Goal: Information Seeking & Learning: Understand process/instructions

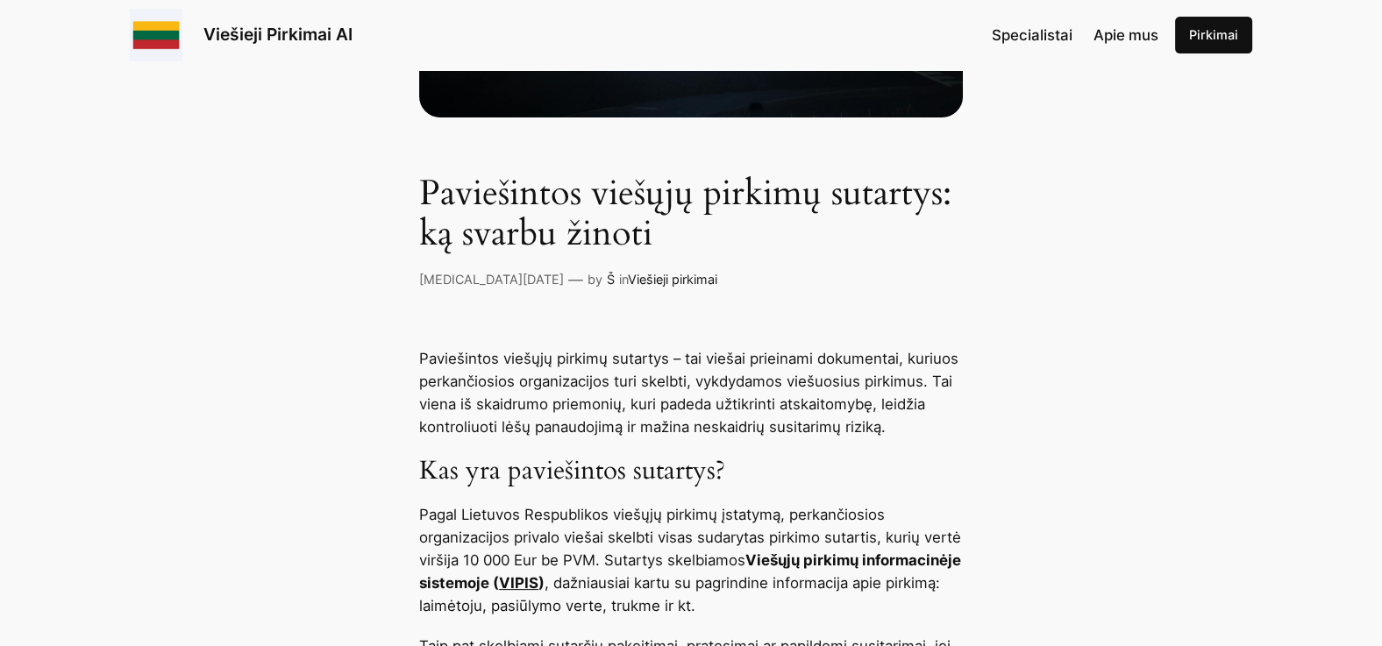
scroll to position [639, 0]
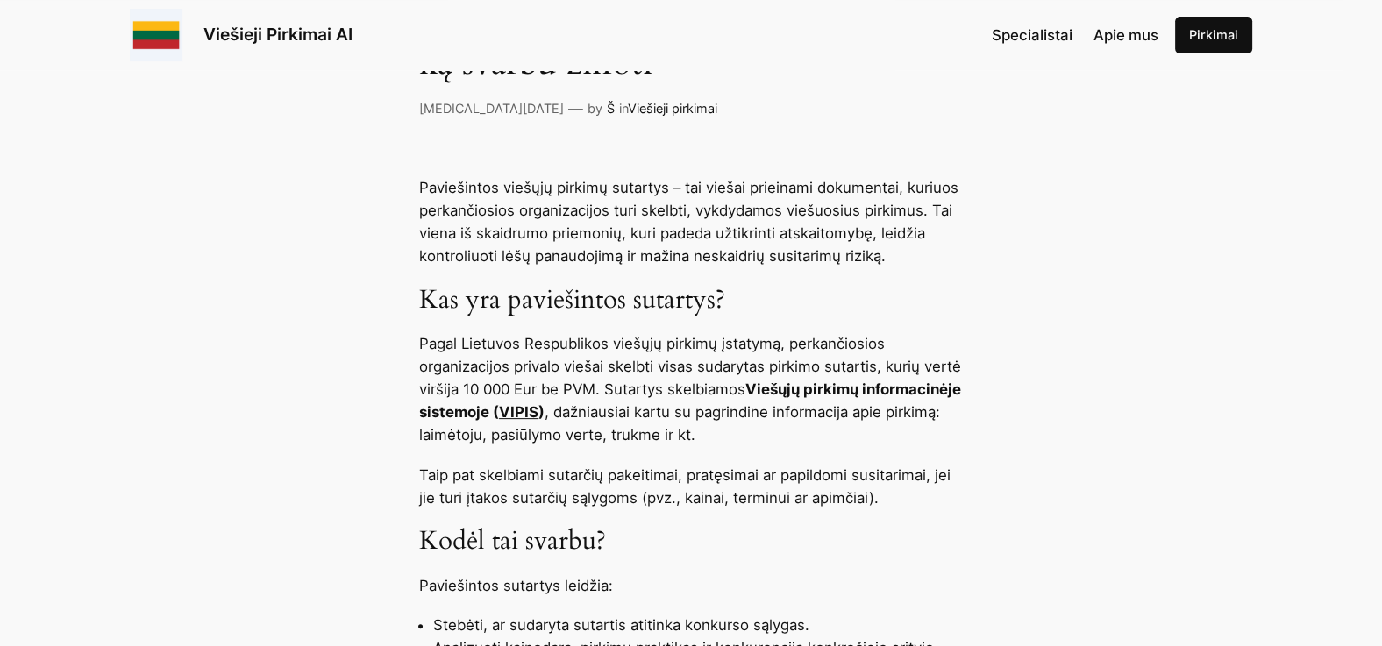
click at [538, 409] on link "VIPIS" at bounding box center [518, 412] width 39 height 18
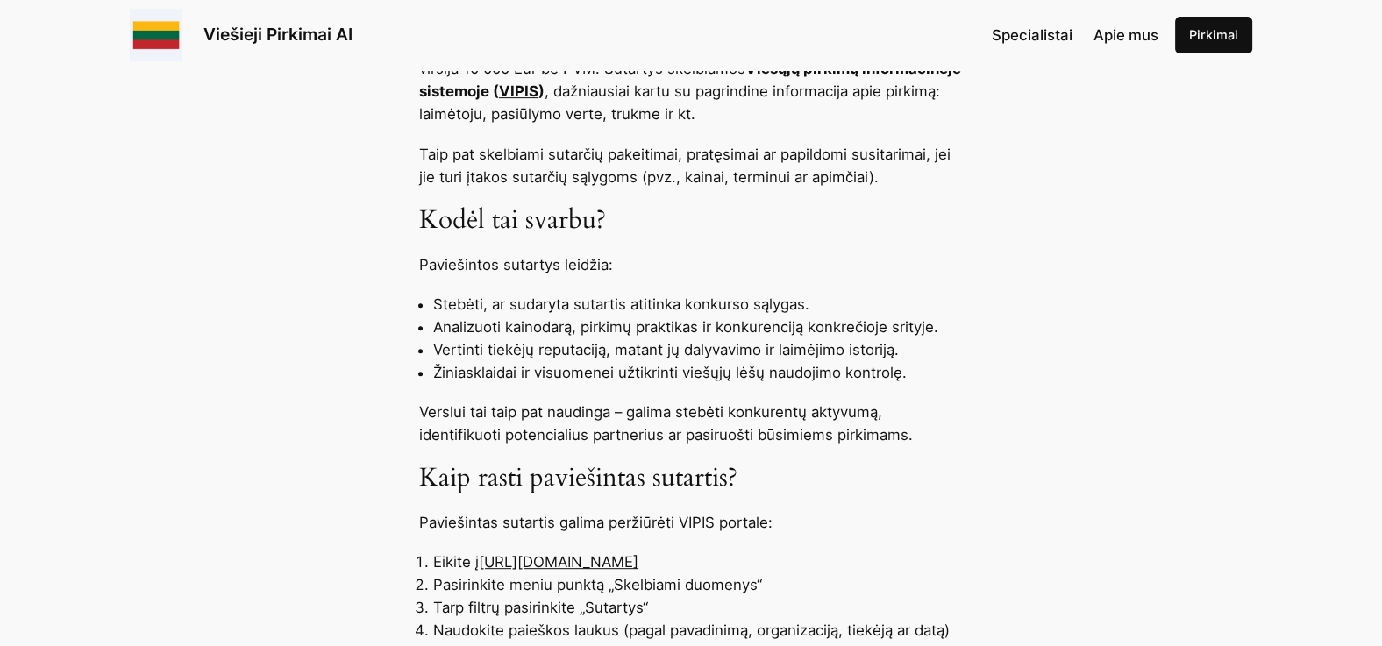
scroll to position [1004, 0]
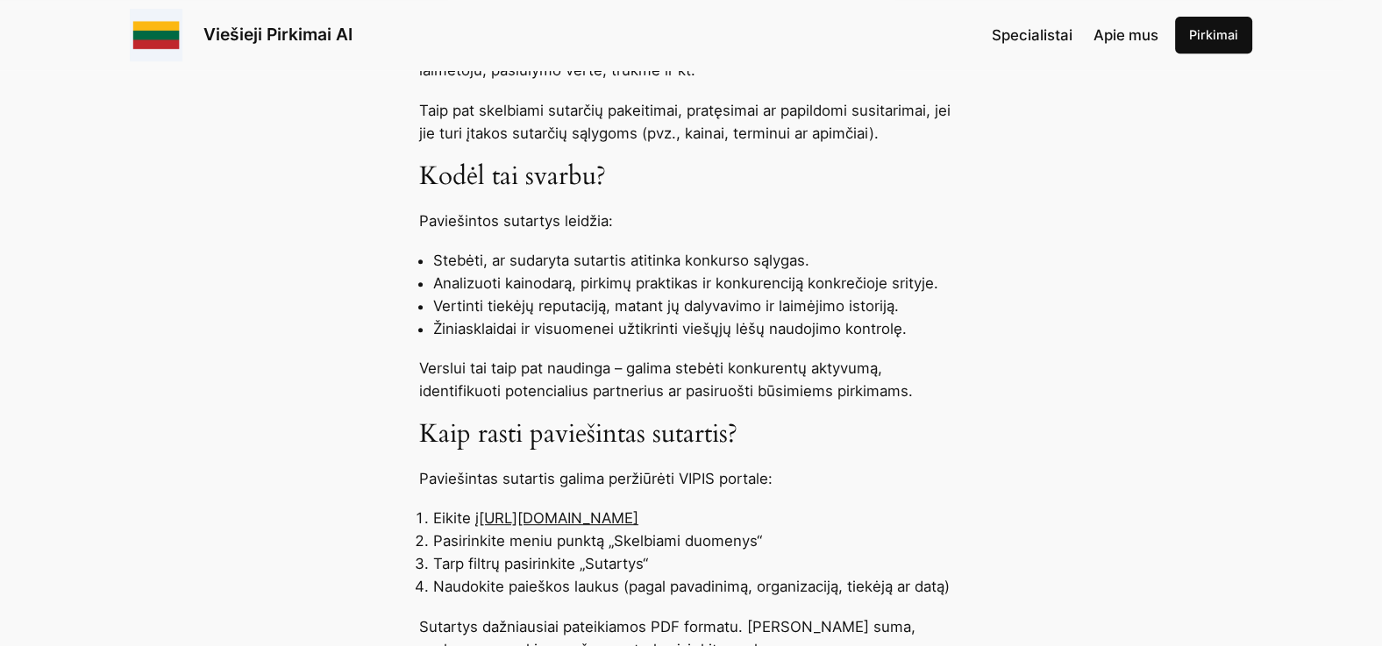
click at [592, 482] on p "Paviešintas sutartis galima peržiūrėti VIPIS portale:" at bounding box center [691, 478] width 544 height 23
click at [587, 513] on link "[URL][DOMAIN_NAME]" at bounding box center [559, 518] width 160 height 18
click at [589, 526] on li "Eikite į [URL][DOMAIN_NAME]" at bounding box center [698, 518] width 530 height 23
click at [589, 516] on link "[URL][DOMAIN_NAME]" at bounding box center [559, 518] width 160 height 18
click at [553, 519] on link "[URL][DOMAIN_NAME]" at bounding box center [559, 518] width 160 height 18
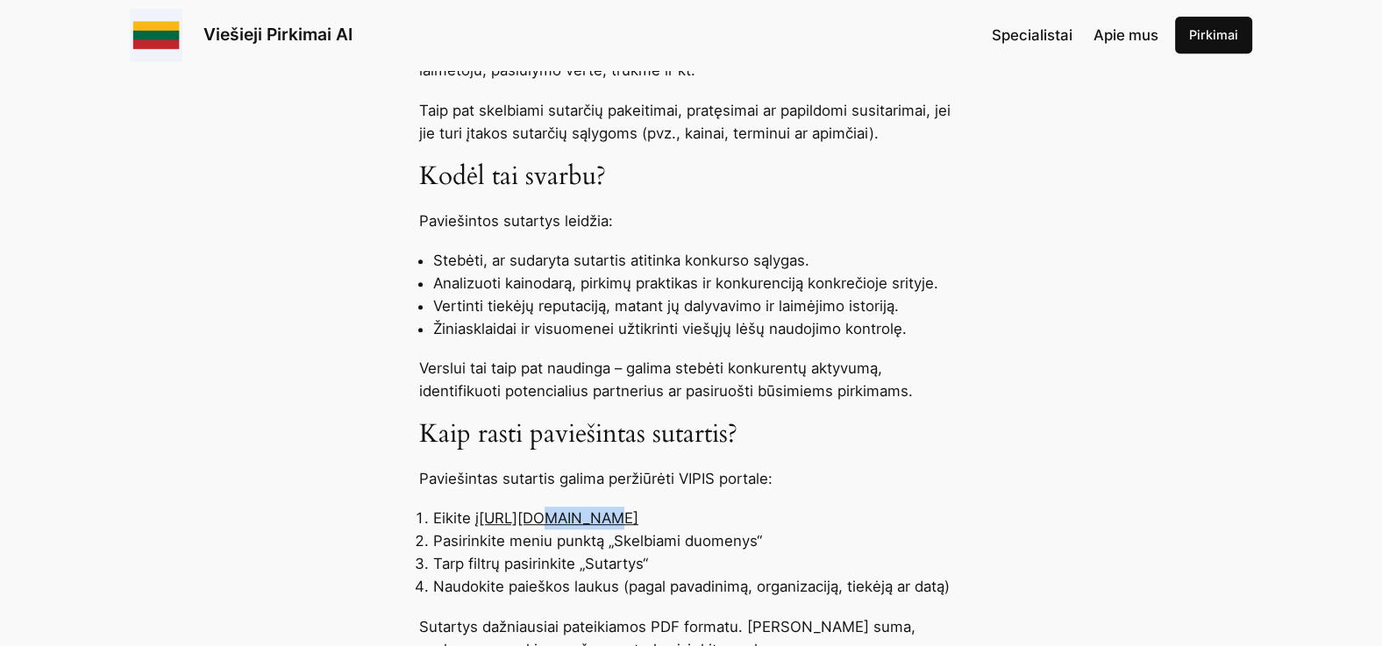
click at [552, 518] on link "[URL][DOMAIN_NAME]" at bounding box center [559, 518] width 160 height 18
drag, startPoint x: 552, startPoint y: 518, endPoint x: 650, endPoint y: 516, distance: 97.4
click at [638, 516] on link "[URL][DOMAIN_NAME]" at bounding box center [559, 518] width 160 height 18
click at [638, 517] on link "[URL][DOMAIN_NAME]" at bounding box center [559, 518] width 160 height 18
drag, startPoint x: 702, startPoint y: 519, endPoint x: 638, endPoint y: 520, distance: 64.9
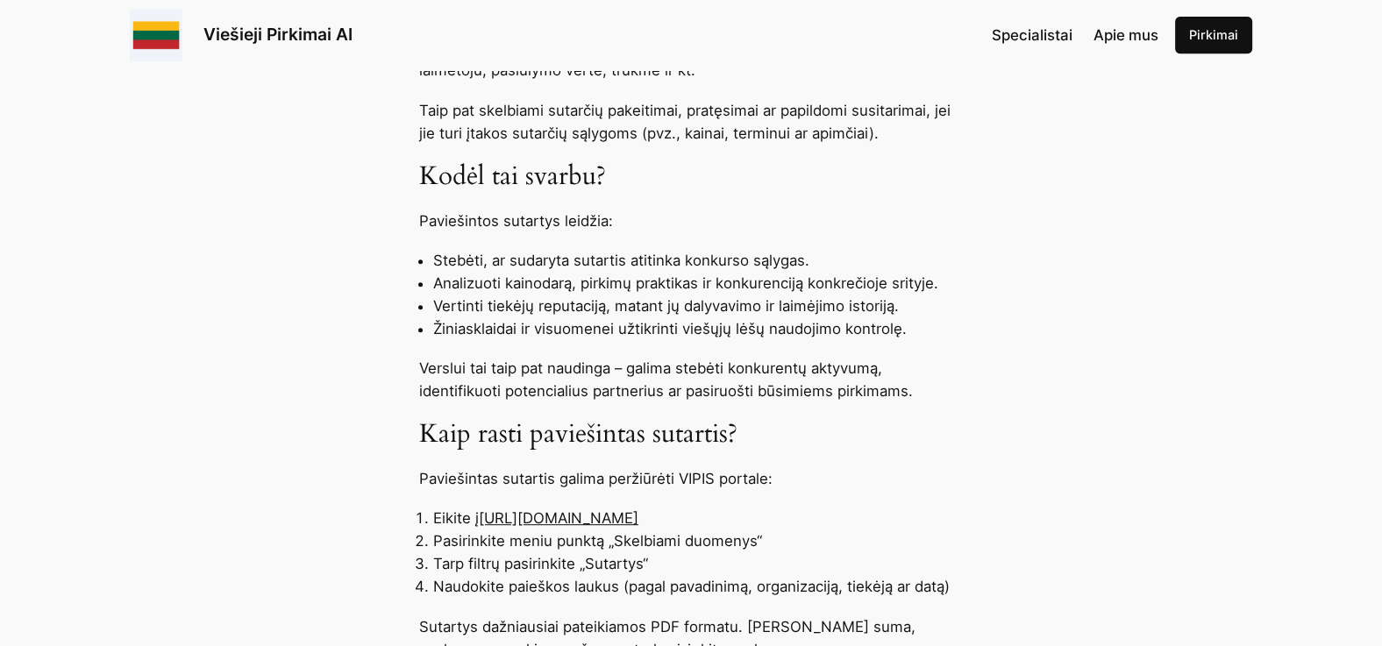
click at [638, 520] on link "[URL][DOMAIN_NAME]" at bounding box center [559, 518] width 160 height 18
drag, startPoint x: 638, startPoint y: 520, endPoint x: 701, endPoint y: 529, distance: 63.7
click at [701, 529] on ol "Eikite į https://pirkimai.eviesiejipirkimai.lt Pasirinkite meniu punktą „Skelbi…" at bounding box center [691, 552] width 544 height 91
click at [701, 527] on ol "Eikite į https://pirkimai.eviesiejipirkimai.lt Pasirinkite meniu punktą „Skelbi…" at bounding box center [691, 552] width 544 height 91
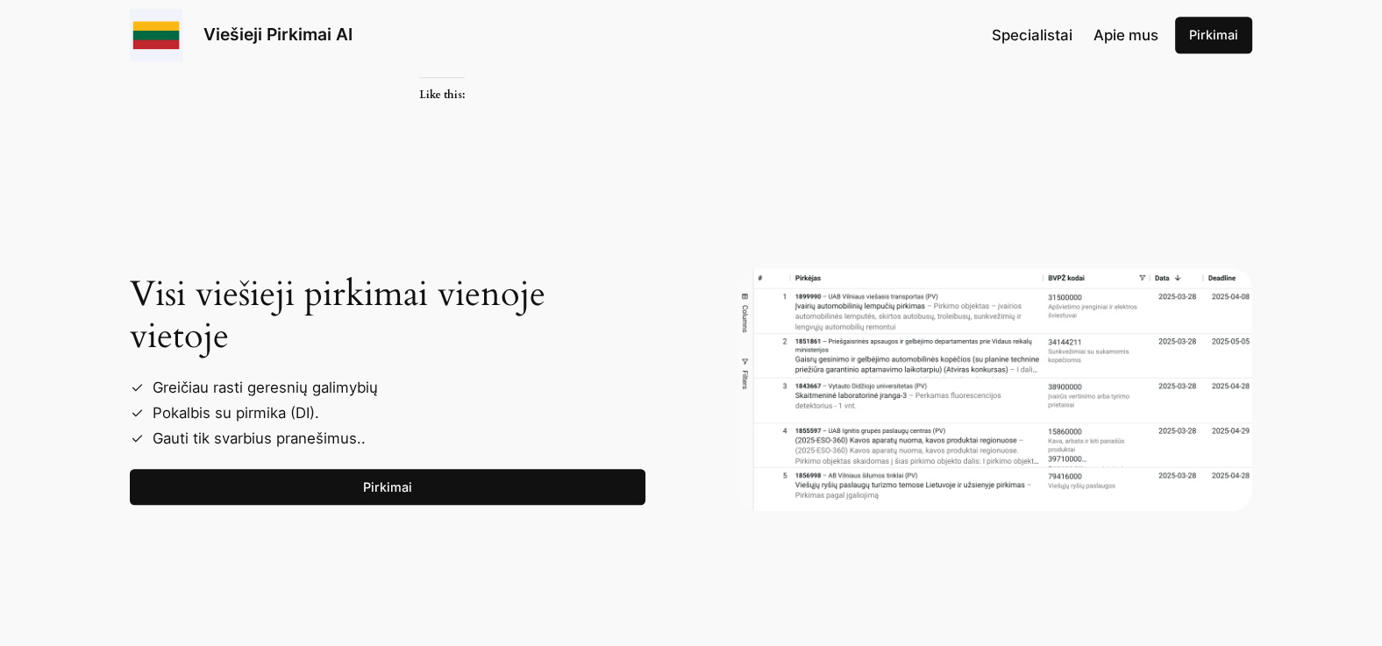
scroll to position [2192, 0]
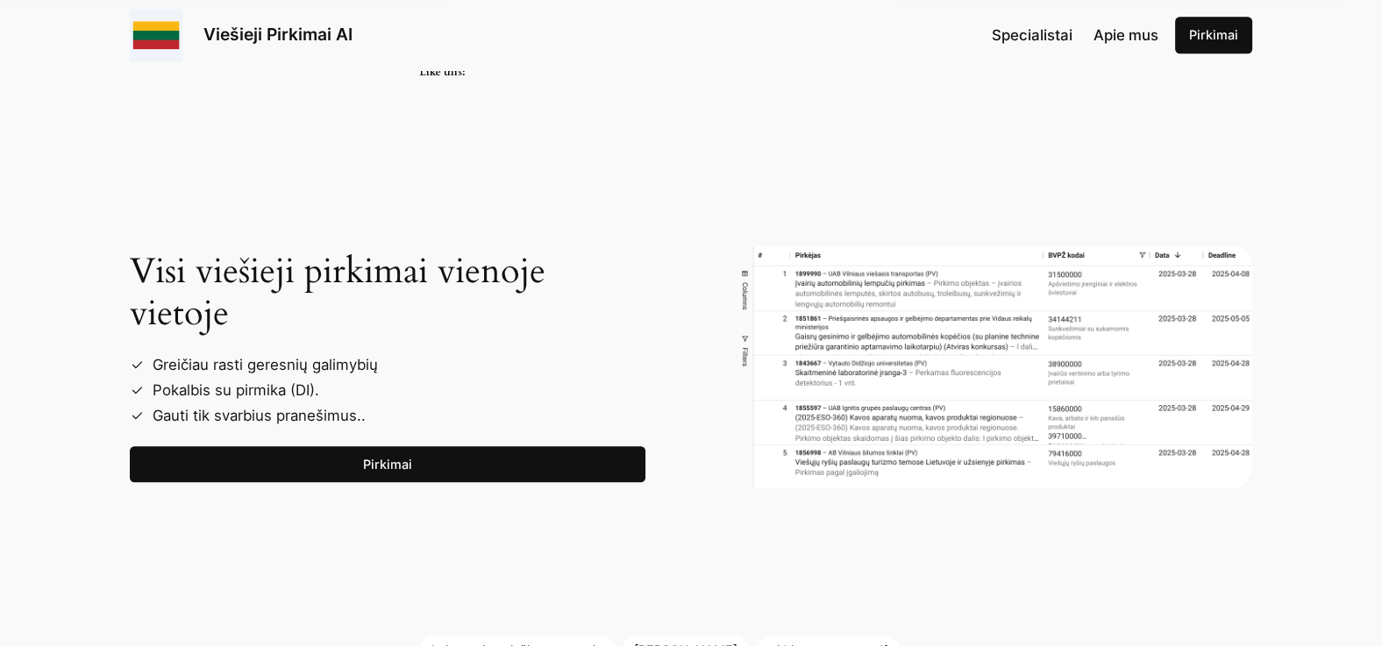
click at [1142, 388] on img at bounding box center [995, 367] width 516 height 243
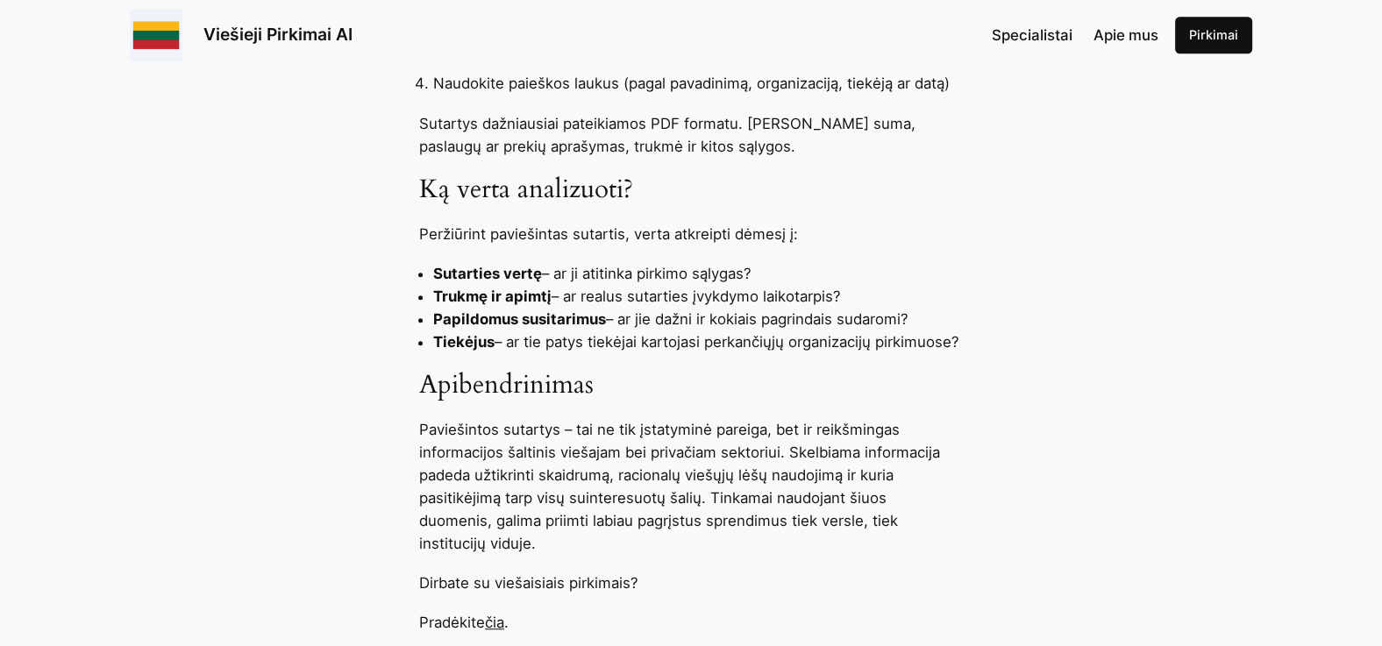
scroll to position [1187, 0]
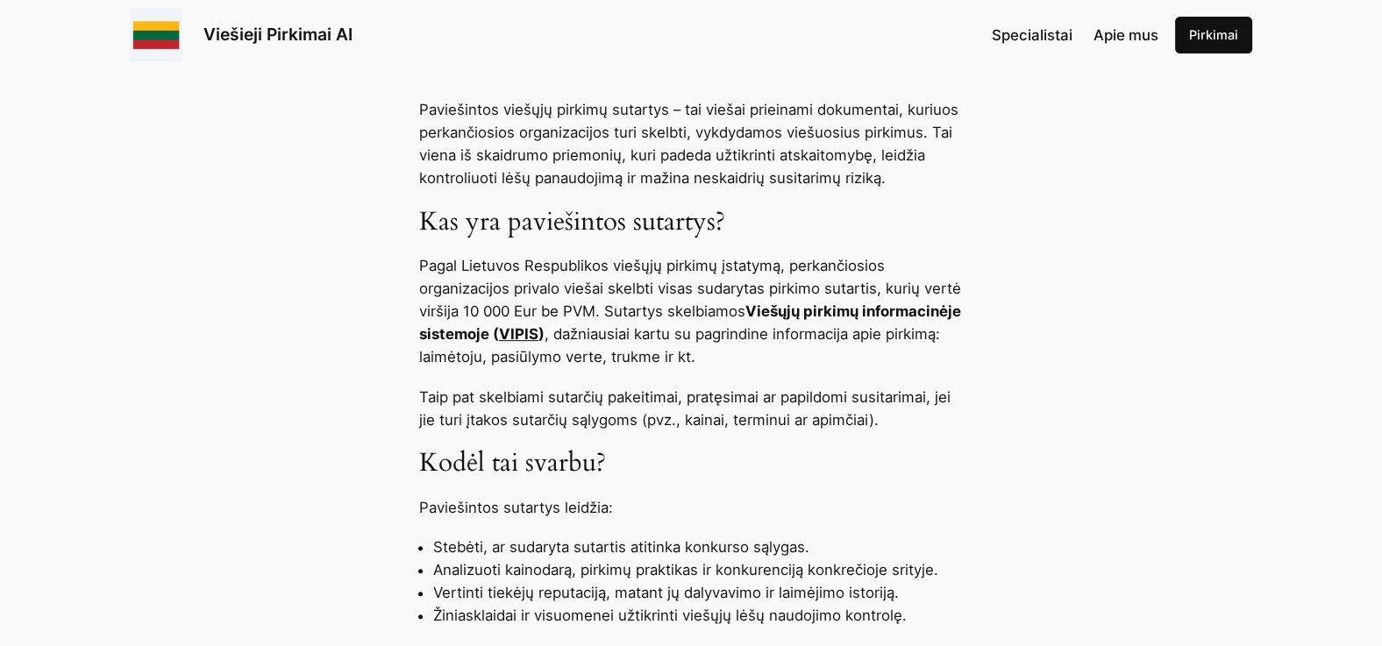
scroll to position [913, 0]
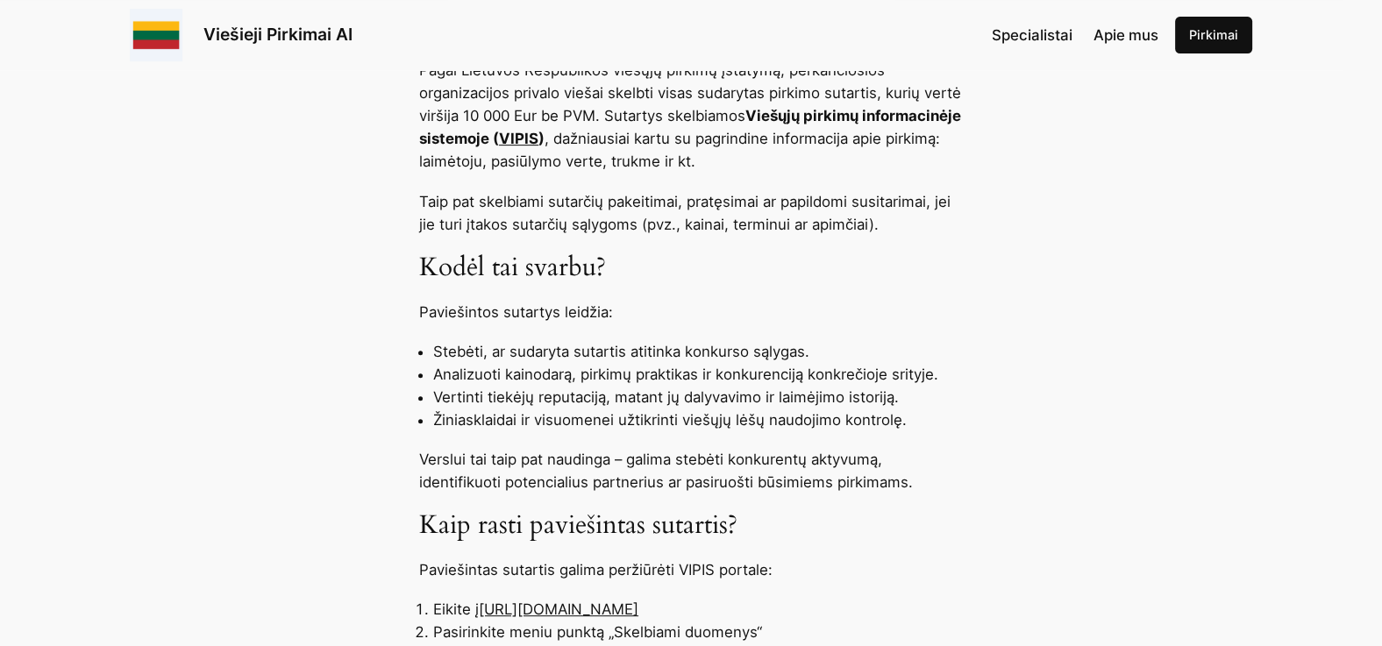
click at [538, 133] on link "VIPIS" at bounding box center [518, 139] width 39 height 18
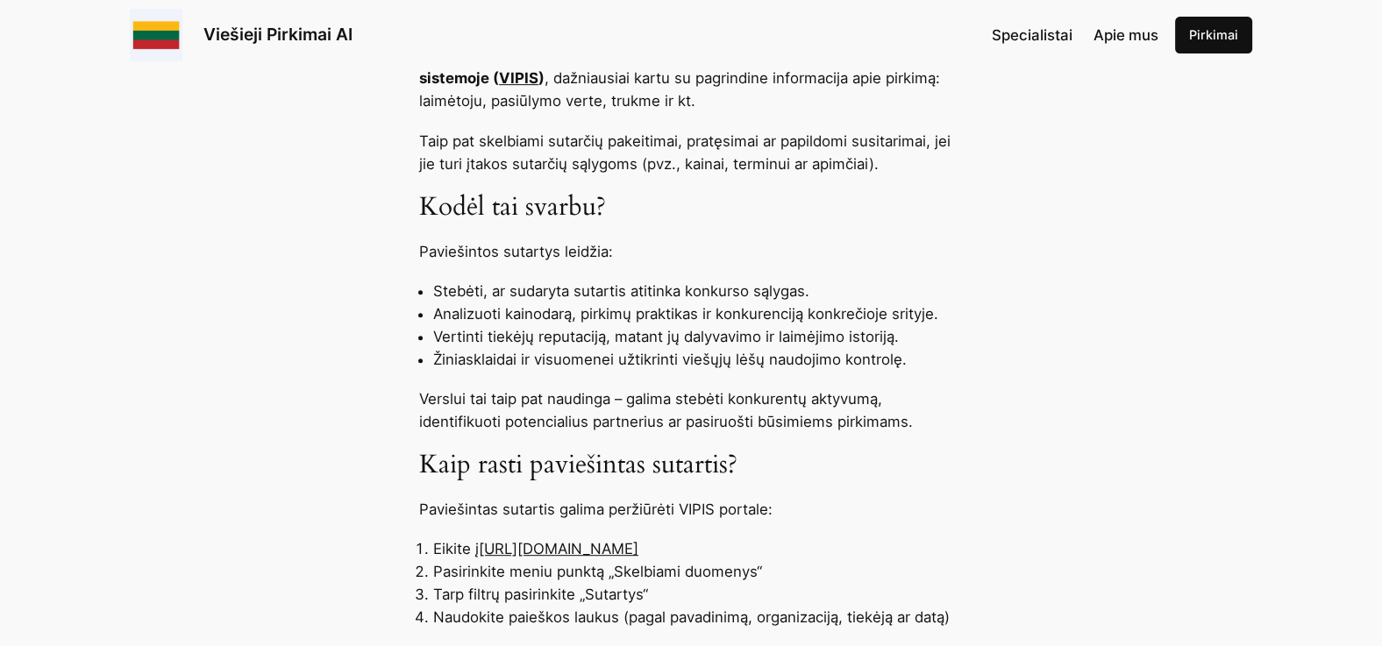
scroll to position [1187, 0]
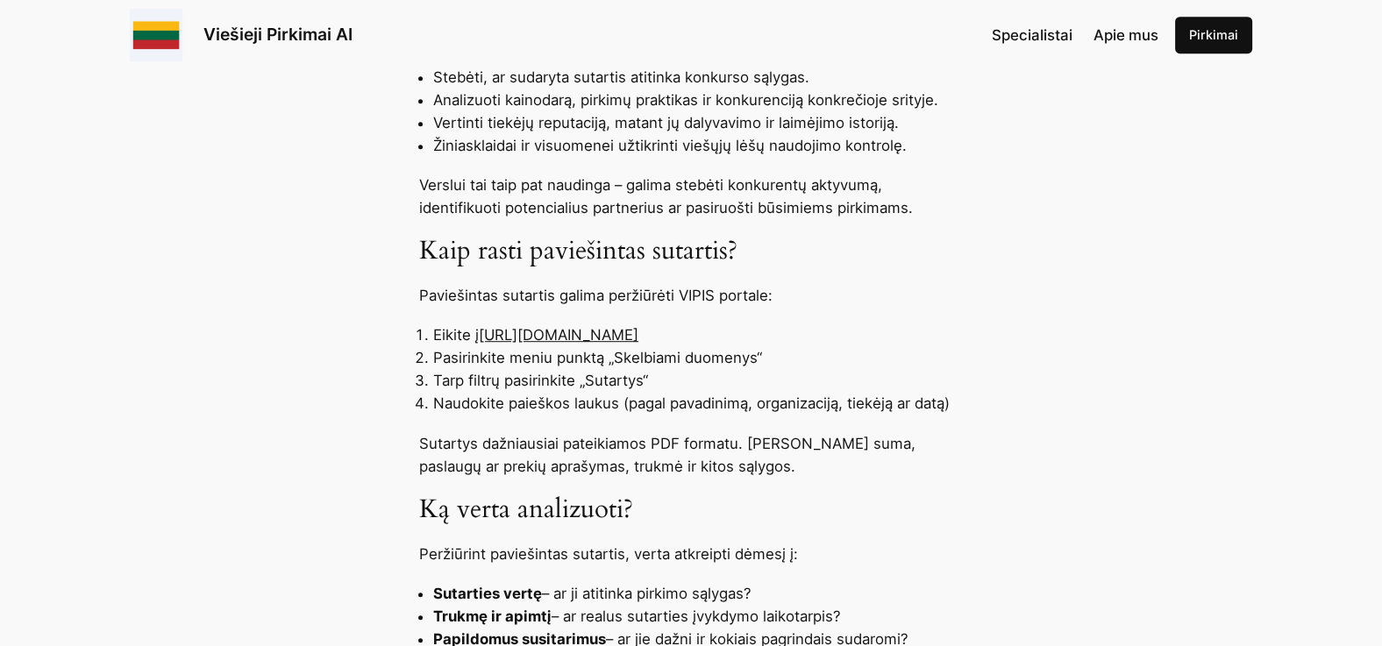
click at [621, 333] on link "[URL][DOMAIN_NAME]" at bounding box center [559, 335] width 160 height 18
drag, startPoint x: 476, startPoint y: 330, endPoint x: 771, endPoint y: 337, distance: 294.7
click at [771, 337] on li "Eikite į [URL][DOMAIN_NAME]" at bounding box center [698, 335] width 530 height 23
drag, startPoint x: 771, startPoint y: 337, endPoint x: 744, endPoint y: 335, distance: 26.4
drag, startPoint x: 744, startPoint y: 335, endPoint x: 691, endPoint y: 336, distance: 53.5
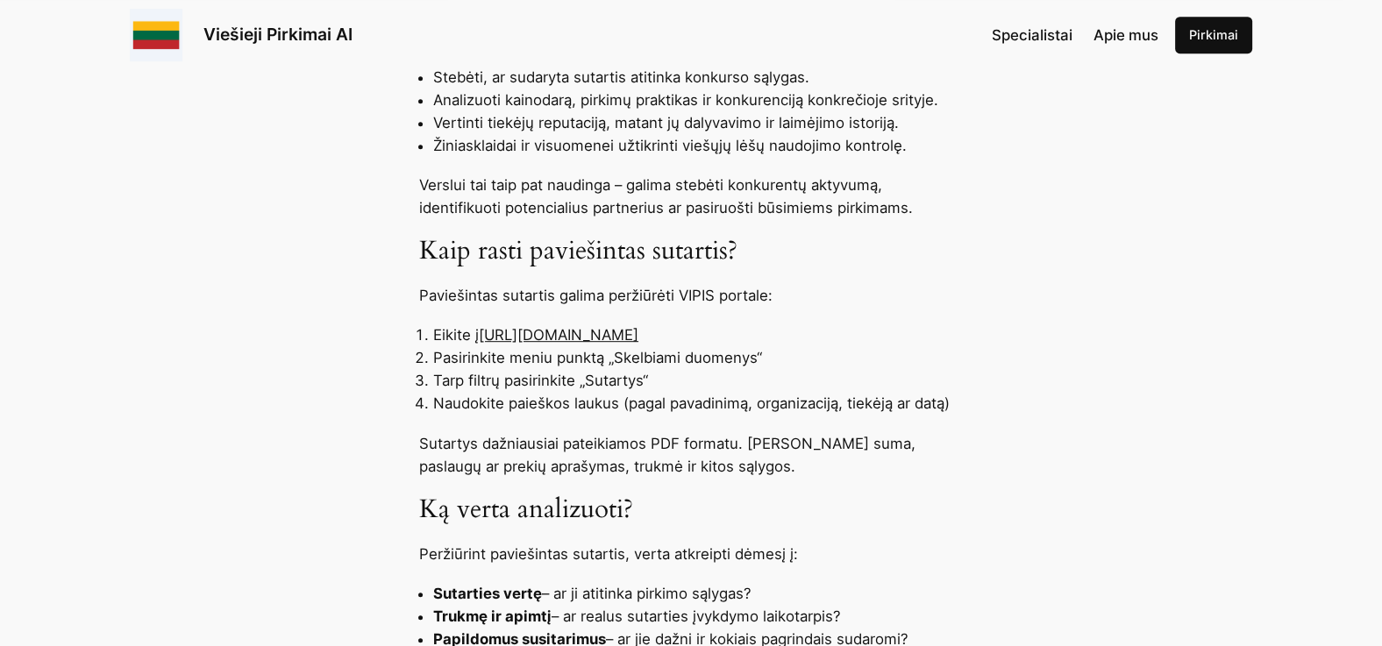
click at [638, 336] on link "[URL][DOMAIN_NAME]" at bounding box center [559, 335] width 160 height 18
copy li "į [URL][DOMAIN_NAME]"
